Goal: Information Seeking & Learning: Learn about a topic

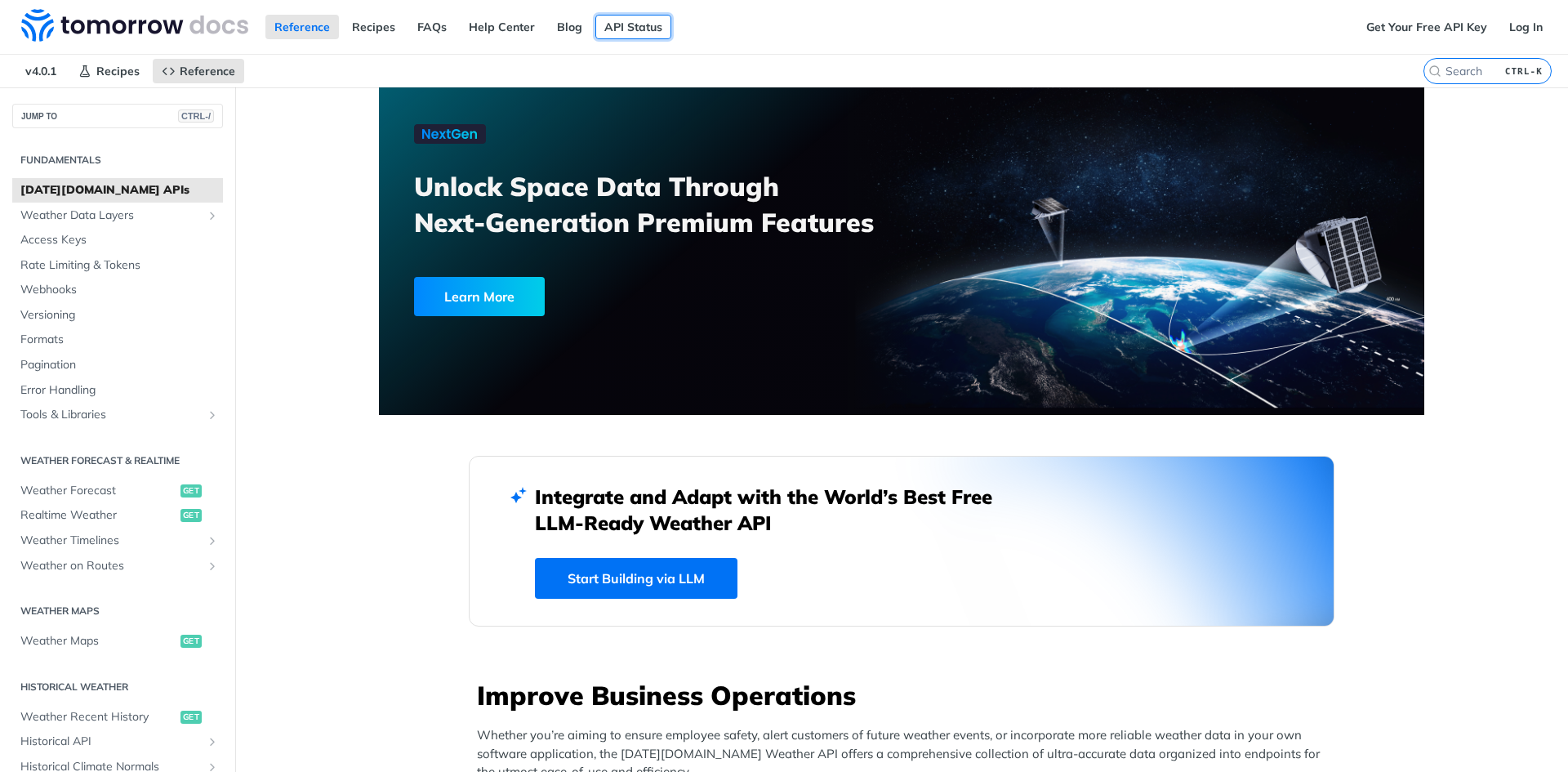
click at [620, 27] on link "API Status" at bounding box center [633, 26] width 76 height 24
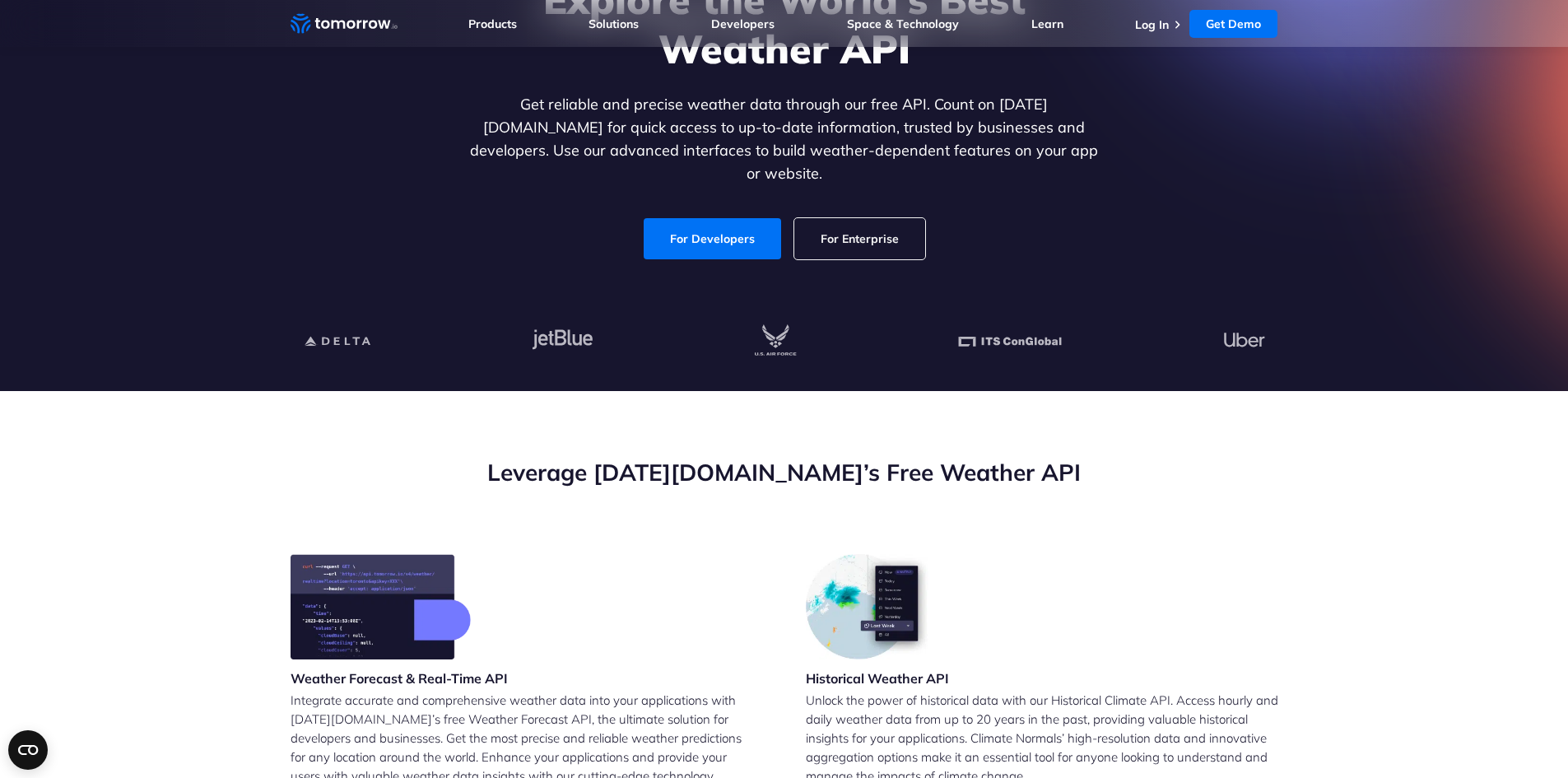
scroll to position [329, 0]
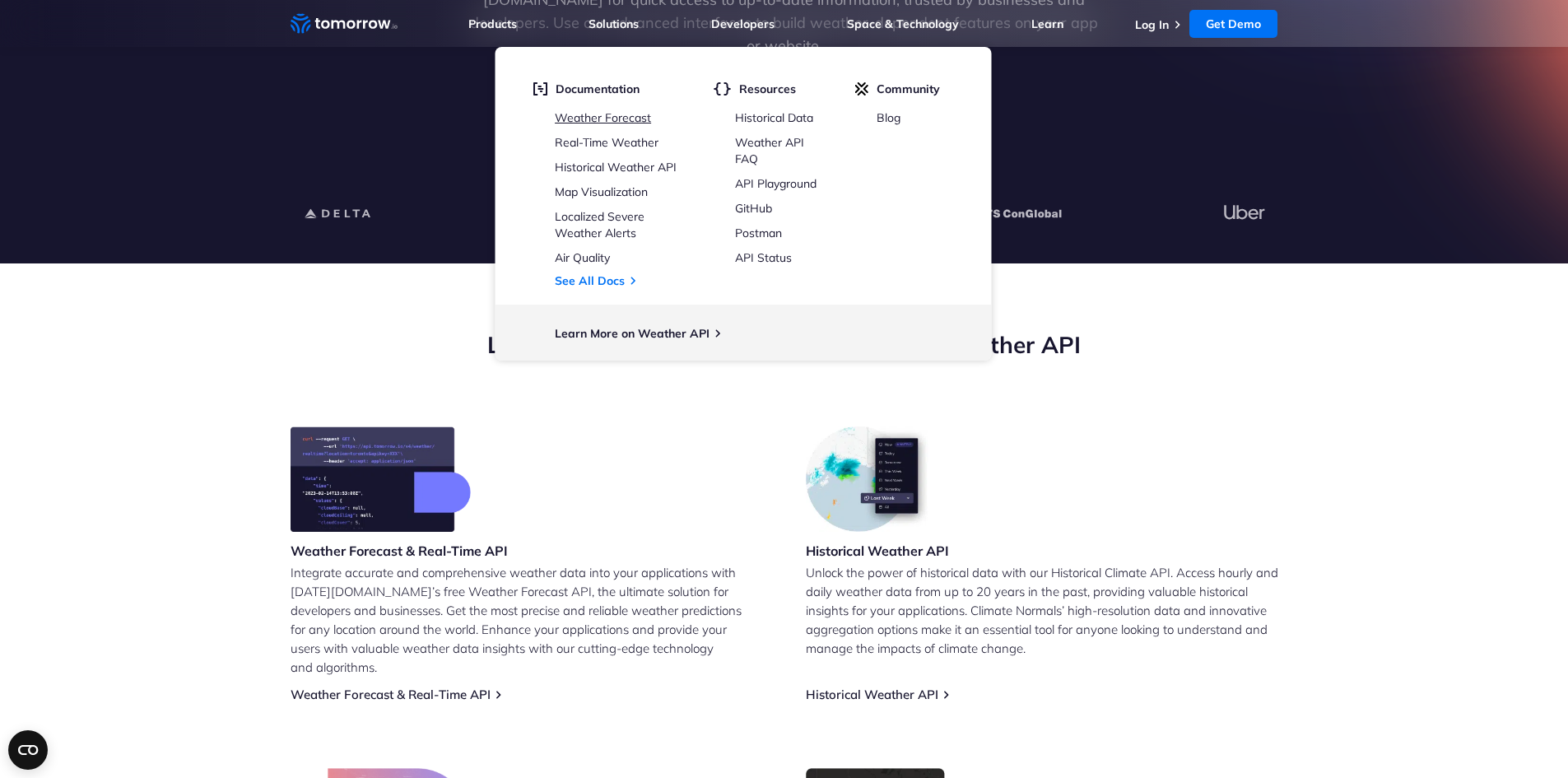
click at [640, 123] on link "Weather Forecast" at bounding box center [603, 117] width 97 height 15
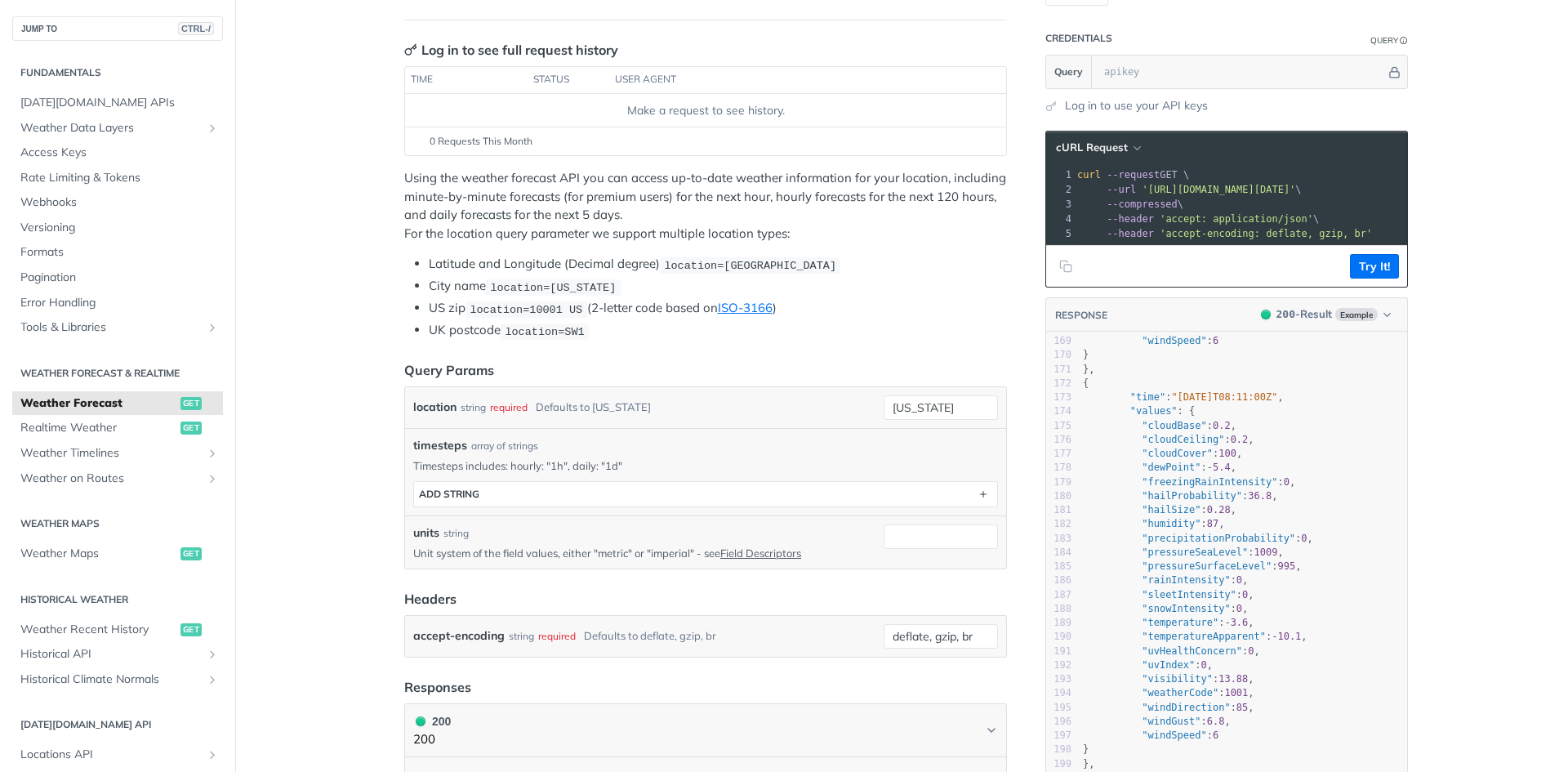
scroll to position [160, 0]
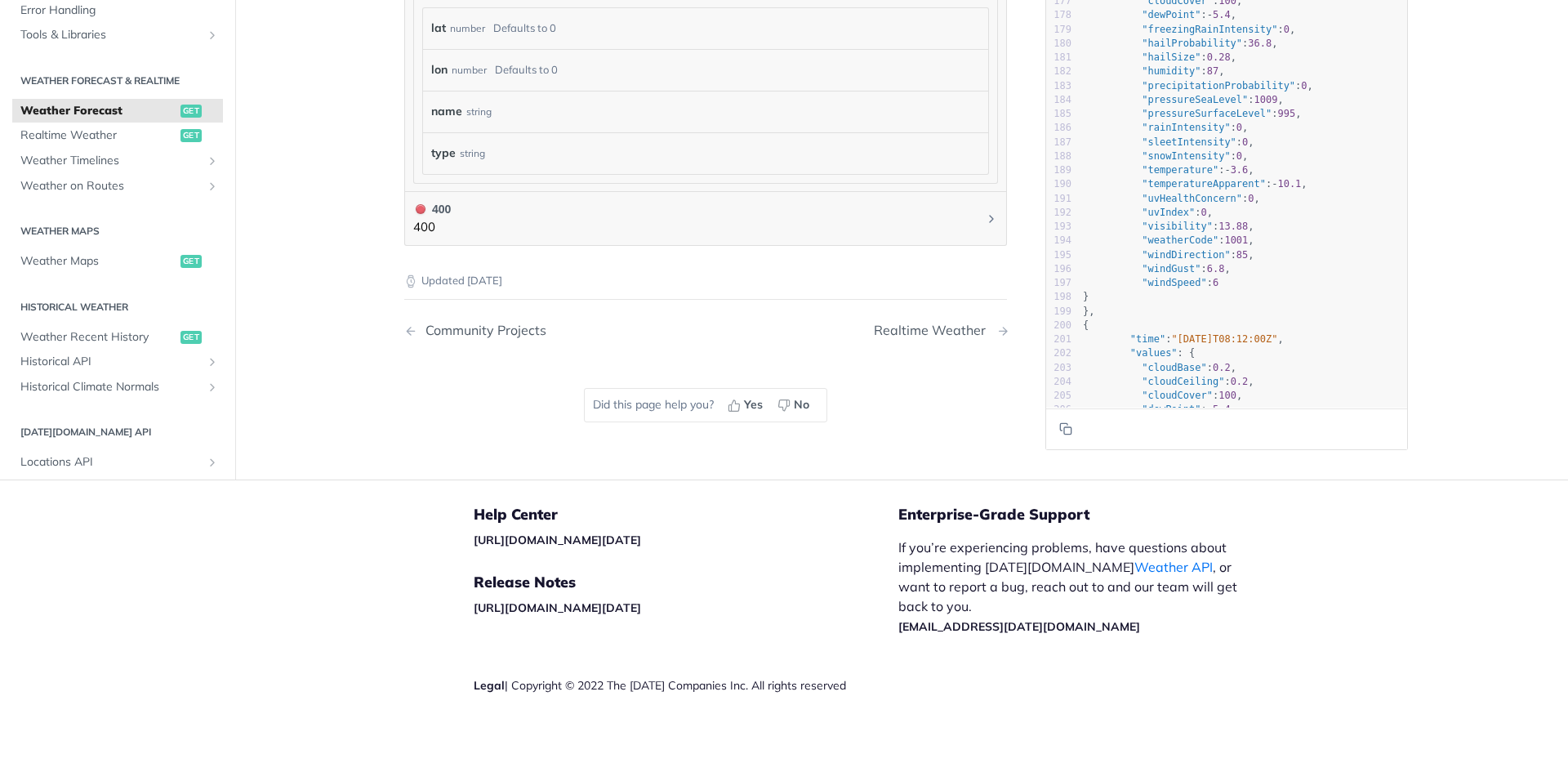
click at [912, 333] on div "Realtime Weather" at bounding box center [934, 331] width 120 height 16
